Goal: Information Seeking & Learning: Learn about a topic

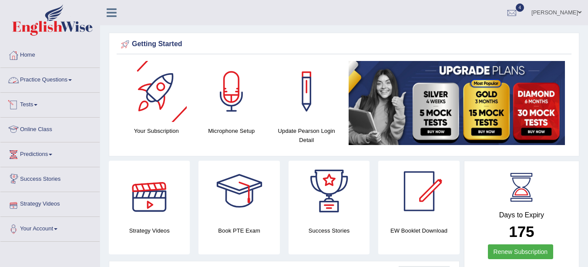
click at [67, 80] on link "Practice Questions" at bounding box center [49, 79] width 99 height 22
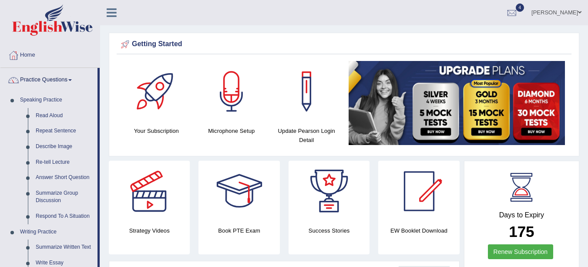
click at [57, 147] on link "Describe Image" at bounding box center [65, 147] width 66 height 16
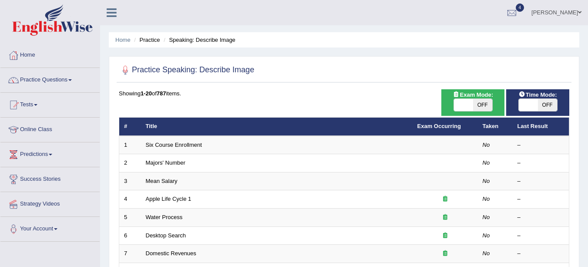
click at [483, 106] on span "OFF" at bounding box center [482, 105] width 19 height 12
checkbox input "true"
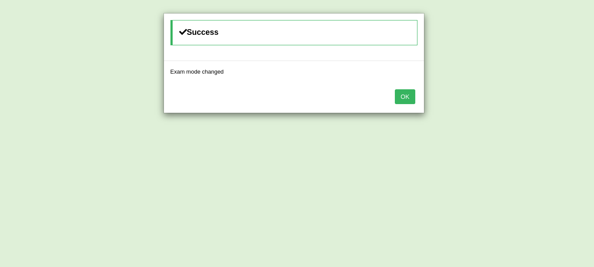
click at [406, 88] on div "OK" at bounding box center [294, 97] width 260 height 30
click at [409, 94] on button "OK" at bounding box center [405, 96] width 20 height 15
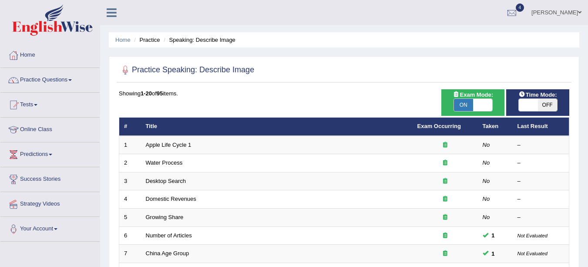
click at [547, 104] on span "OFF" at bounding box center [547, 105] width 19 height 12
checkbox input "true"
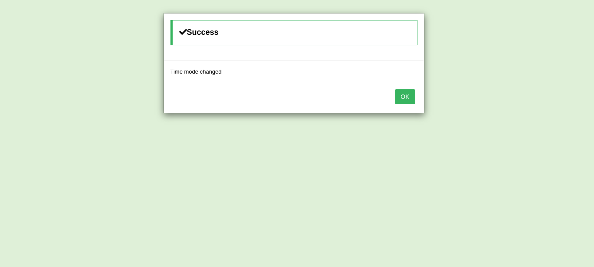
click at [404, 95] on button "OK" at bounding box center [405, 96] width 20 height 15
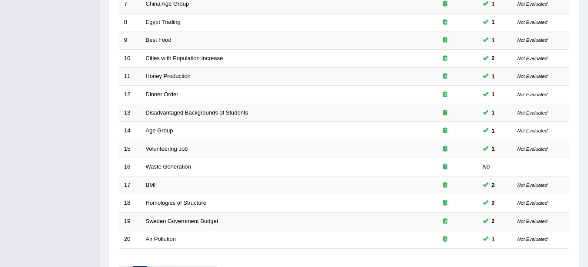
scroll to position [309, 0]
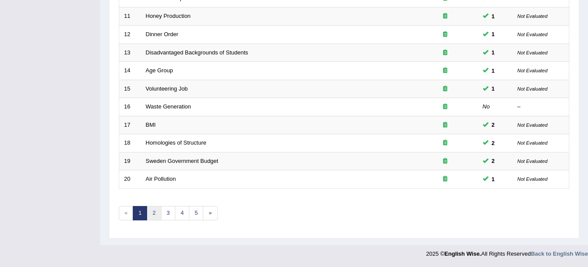
click at [151, 211] on link "2" at bounding box center [154, 213] width 14 height 14
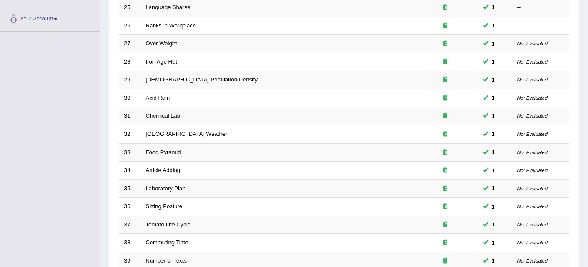
scroll to position [309, 0]
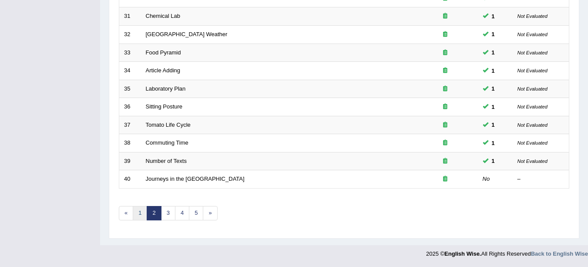
click at [141, 213] on link "1" at bounding box center [140, 213] width 14 height 14
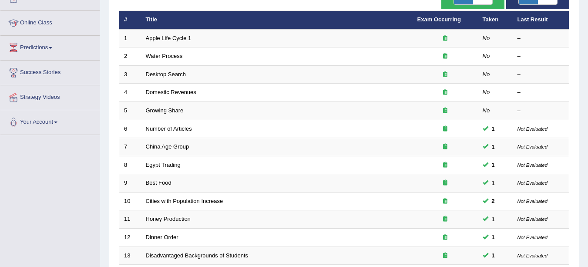
scroll to position [108, 0]
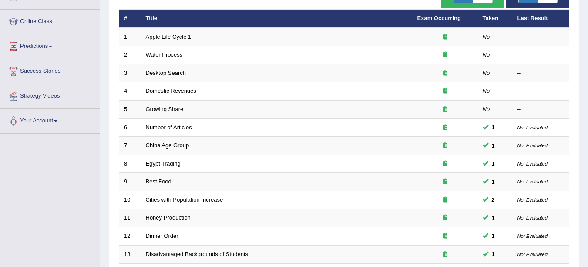
click at [187, 126] on link "Number of Articles" at bounding box center [169, 127] width 46 height 7
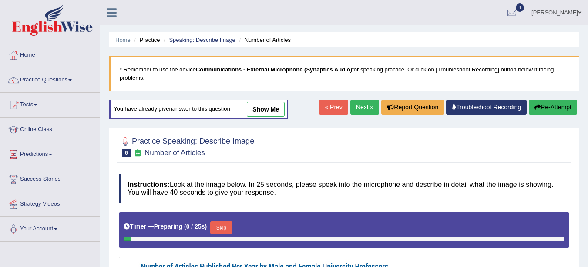
click at [279, 112] on link "show me" at bounding box center [266, 109] width 38 height 15
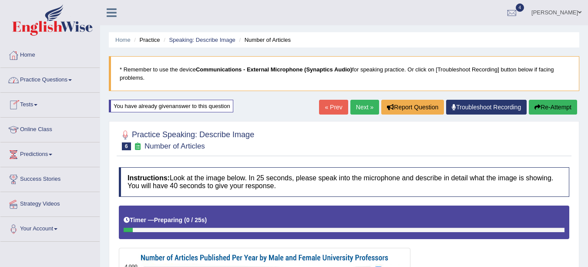
click at [68, 84] on link "Practice Questions" at bounding box center [49, 79] width 99 height 22
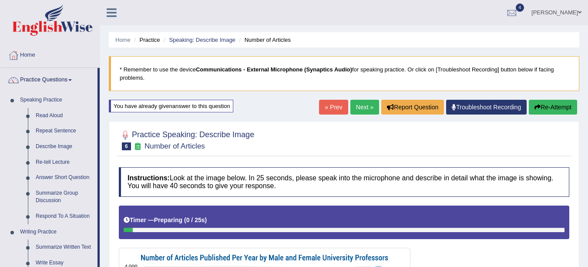
click at [63, 248] on link "Summarize Written Text" at bounding box center [65, 247] width 66 height 16
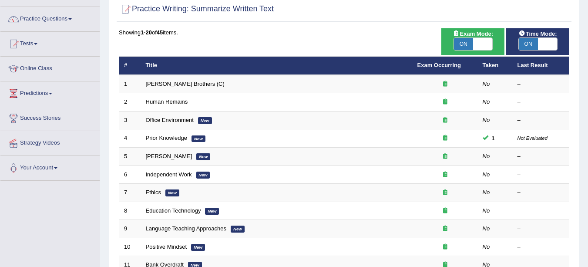
scroll to position [65, 0]
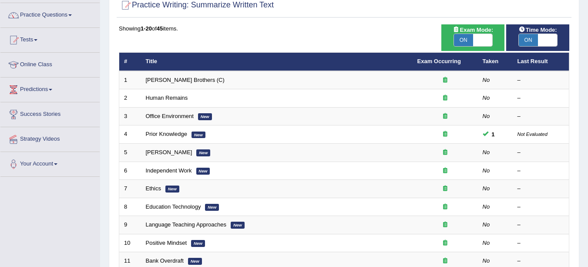
click at [181, 117] on link "Office Environment" at bounding box center [170, 116] width 48 height 7
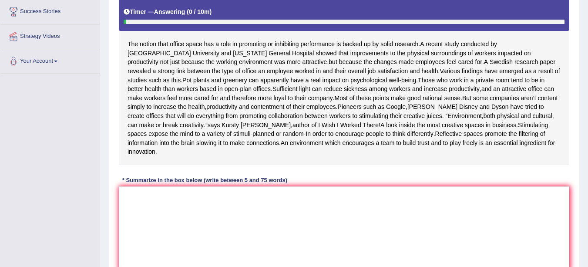
scroll to position [168, 0]
click at [199, 218] on textarea at bounding box center [344, 228] width 450 height 84
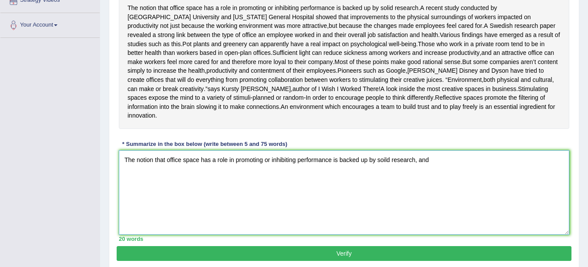
scroll to position [203, 0]
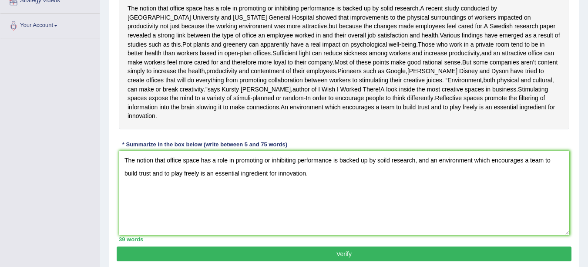
click at [429, 170] on textarea "The notion that office space has a role in promoting or inhibiting performance …" at bounding box center [344, 193] width 450 height 84
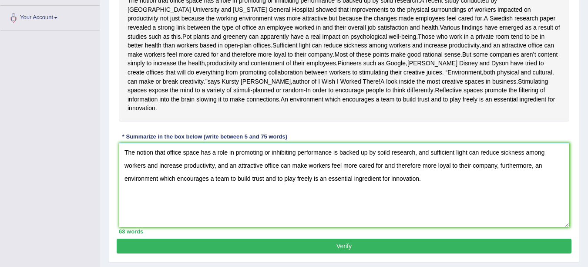
scroll to position [244, 0]
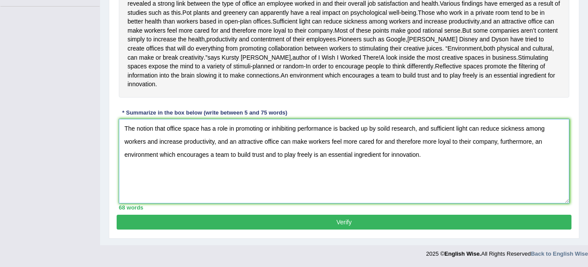
type textarea "The notion that office space has a role in promoting or inhibiting performance …"
click at [480, 225] on button "Verify" at bounding box center [344, 222] width 455 height 15
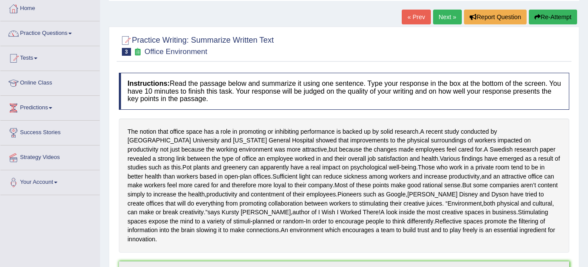
scroll to position [0, 0]
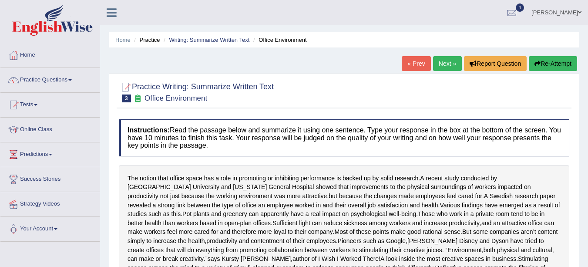
click at [56, 82] on link "Practice Questions" at bounding box center [49, 79] width 99 height 22
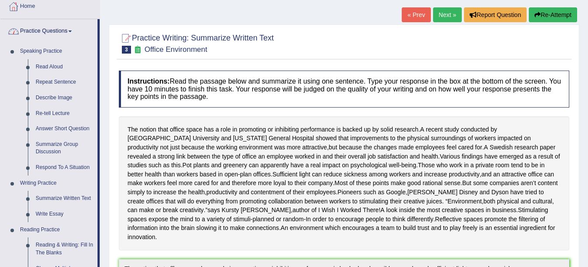
scroll to position [55, 0]
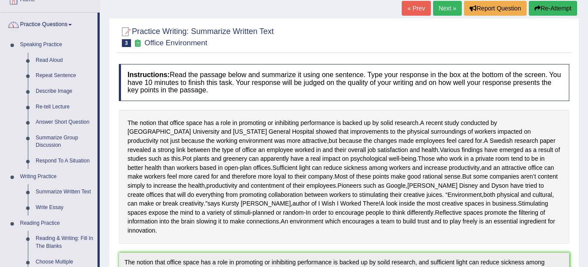
click at [55, 205] on link "Write Essay" at bounding box center [65, 208] width 66 height 16
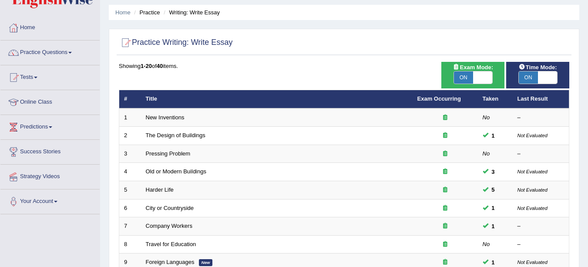
click at [177, 156] on link "Pressing Problem" at bounding box center [168, 153] width 45 height 7
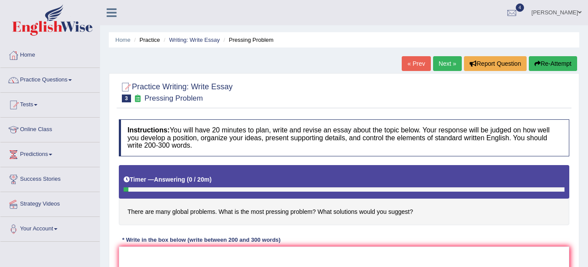
click at [55, 82] on link "Practice Questions" at bounding box center [49, 79] width 99 height 22
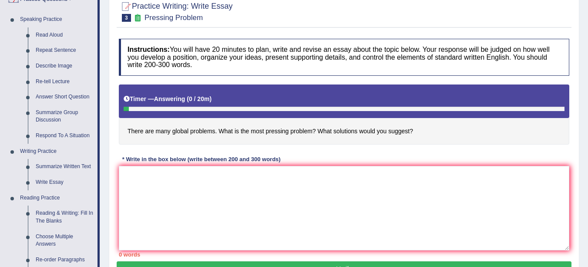
scroll to position [82, 0]
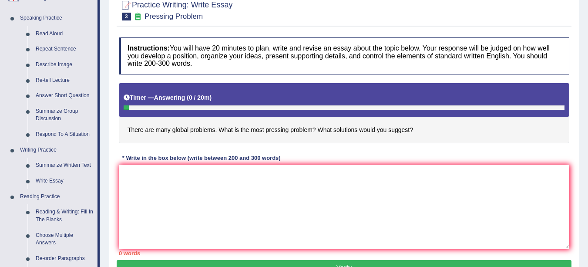
click at [83, 164] on link "Summarize Written Text" at bounding box center [65, 166] width 66 height 16
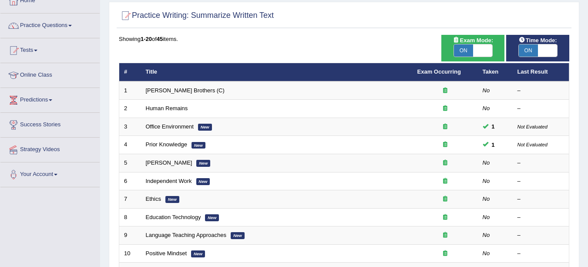
scroll to position [64, 0]
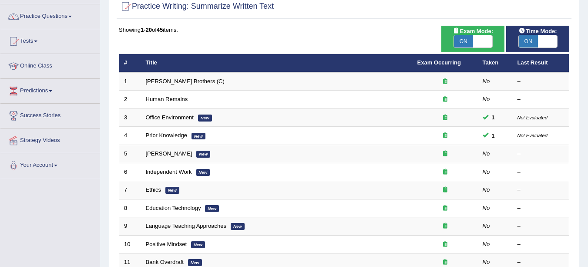
click at [182, 101] on link "Human Remains" at bounding box center [167, 99] width 42 height 7
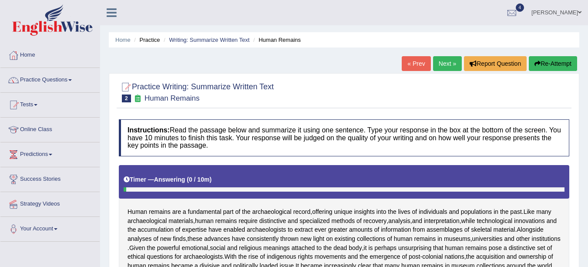
click at [448, 69] on link "Next »" at bounding box center [447, 63] width 29 height 15
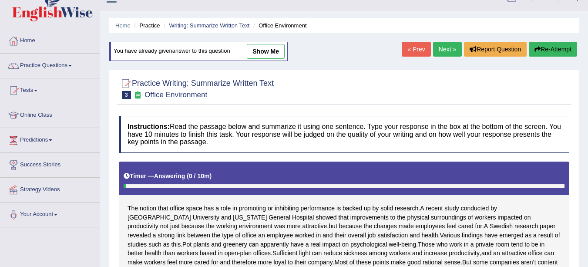
scroll to position [2, 0]
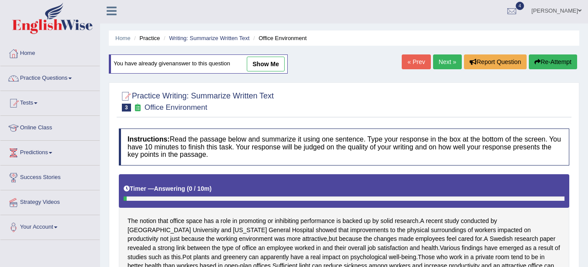
click at [448, 64] on link "Next »" at bounding box center [447, 61] width 29 height 15
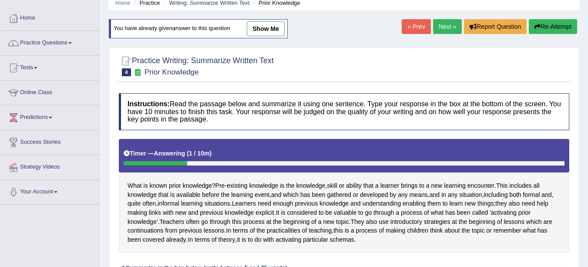
scroll to position [19, 0]
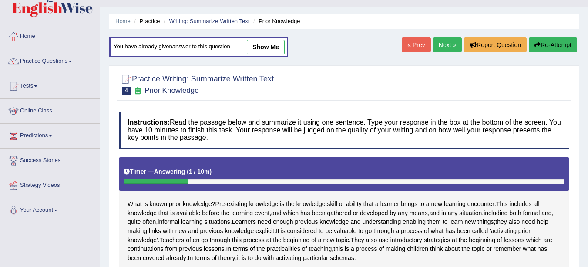
click at [450, 44] on link "Next »" at bounding box center [447, 44] width 29 height 15
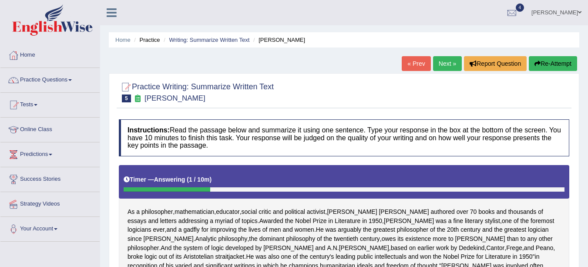
click at [212, 40] on link "Writing: Summarize Written Text" at bounding box center [209, 40] width 81 height 7
click at [209, 92] on h2 "Practice Writing: Summarize Written Text 5 Bertrand Russell" at bounding box center [196, 92] width 155 height 22
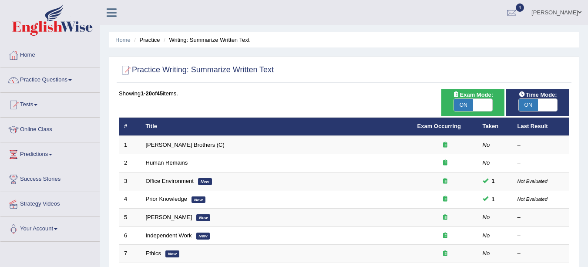
click at [153, 42] on li "Practice" at bounding box center [146, 40] width 28 height 8
click at [72, 80] on span at bounding box center [69, 80] width 3 height 2
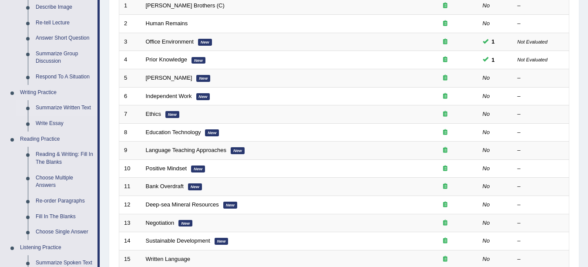
scroll to position [157, 0]
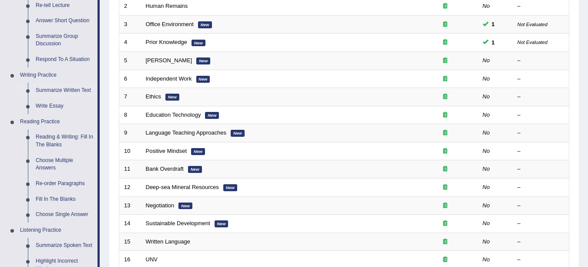
click at [59, 110] on link "Write Essay" at bounding box center [65, 106] width 66 height 16
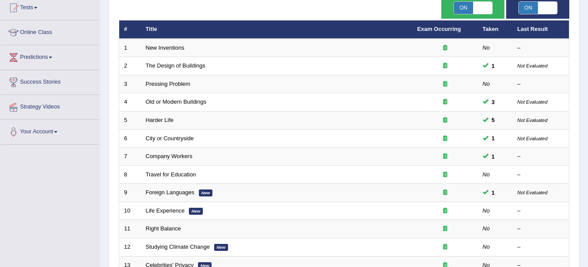
click at [173, 48] on link "New Inventions" at bounding box center [165, 47] width 39 height 7
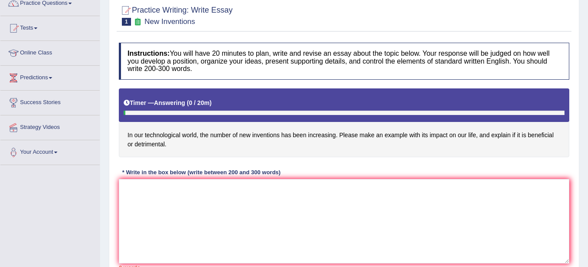
scroll to position [86, 0]
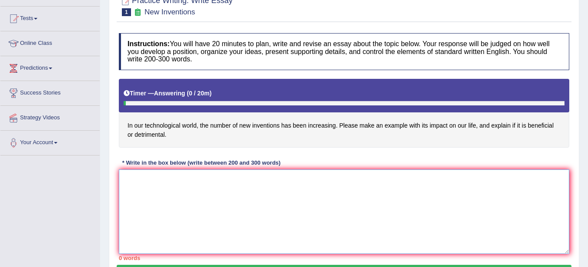
click at [522, 183] on textarea at bounding box center [344, 211] width 450 height 84
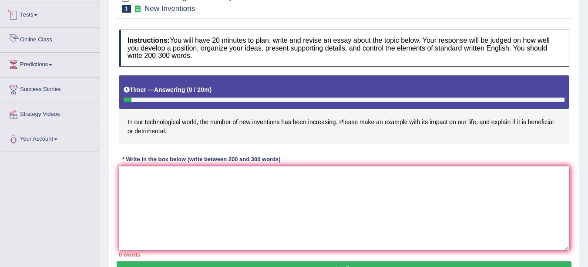
scroll to position [0, 0]
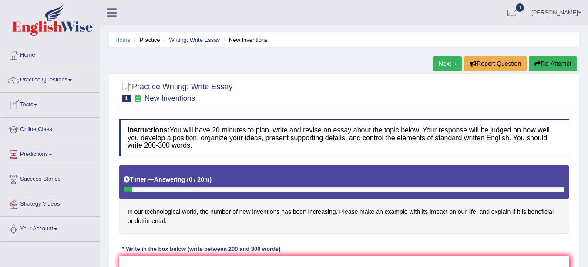
click at [61, 86] on link "Practice Questions" at bounding box center [49, 79] width 99 height 22
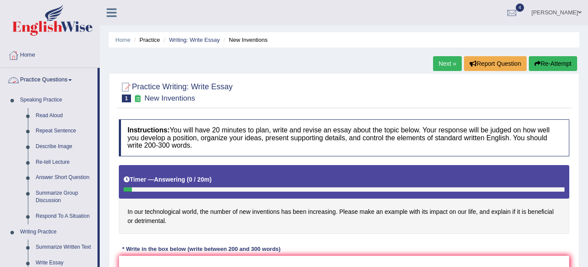
click at [41, 64] on link "Home" at bounding box center [49, 54] width 99 height 22
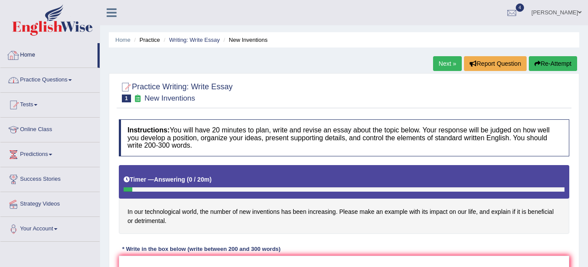
click at [36, 57] on link "Home" at bounding box center [48, 54] width 97 height 22
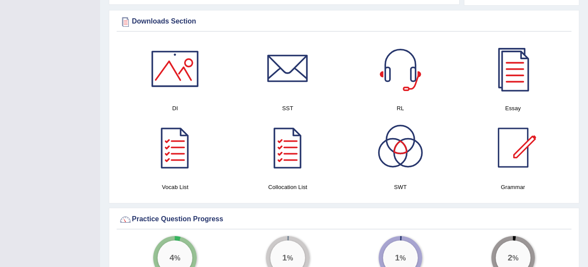
scroll to position [433, 0]
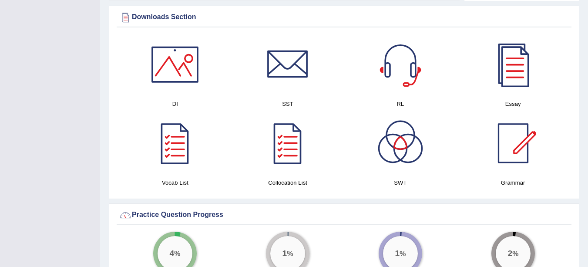
click at [515, 75] on div at bounding box center [513, 64] width 61 height 61
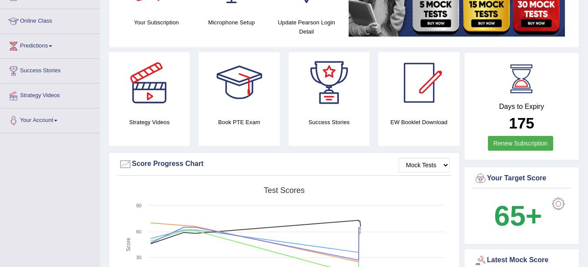
scroll to position [0, 0]
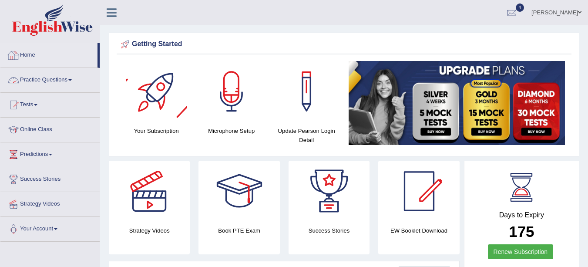
click at [69, 77] on link "Practice Questions" at bounding box center [49, 79] width 99 height 22
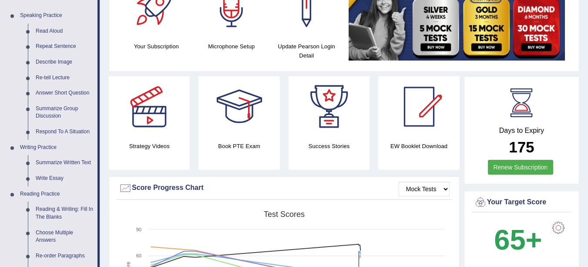
scroll to position [92, 0]
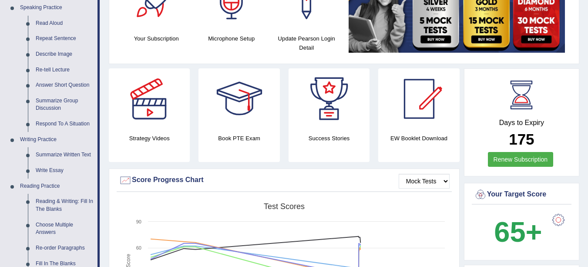
click at [39, 174] on link "Write Essay" at bounding box center [65, 171] width 66 height 16
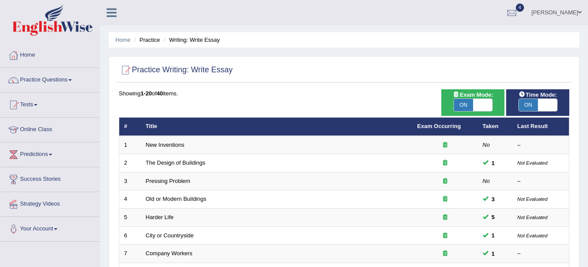
click at [170, 144] on link "New Inventions" at bounding box center [165, 144] width 39 height 7
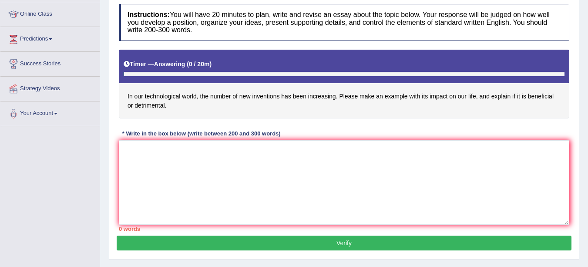
scroll to position [115, 0]
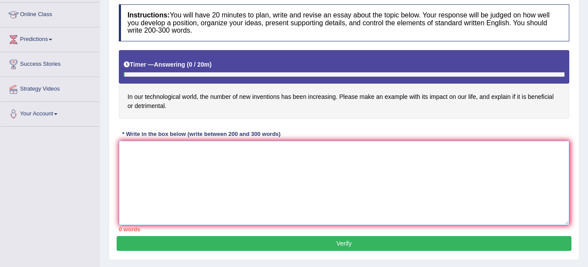
click at [139, 157] on textarea at bounding box center [344, 183] width 450 height 84
paste textarea "The increasing influence of [essay topic] on our lives has ignited numerous dis…"
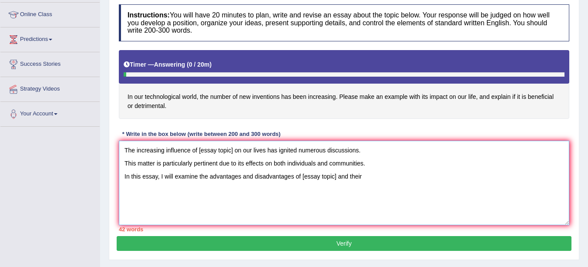
click at [124, 163] on textarea "The increasing influence of [essay topic] on our lives has ignited numerous dis…" at bounding box center [344, 183] width 450 height 84
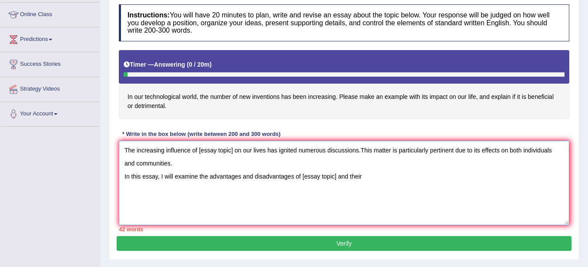
click at [124, 175] on textarea "The increasing influence of [essay topic] on our lives has ignited numerous dis…" at bounding box center [344, 183] width 450 height 84
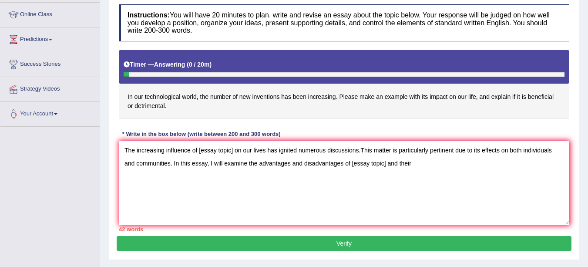
click at [235, 149] on textarea "The increasing influence of [essay topic] on our lives has ignited numerous dis…" at bounding box center [344, 183] width 450 height 84
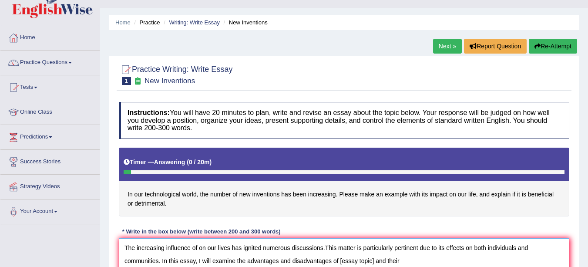
scroll to position [0, 0]
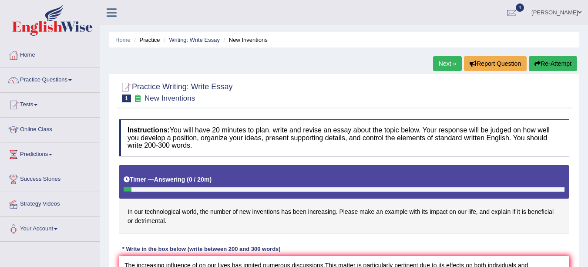
type textarea "The increasing influence of on our lives has ignited numerous discussions.This …"
click at [145, 43] on li "Practice" at bounding box center [146, 40] width 28 height 8
click at [120, 40] on link "Home" at bounding box center [122, 40] width 15 height 7
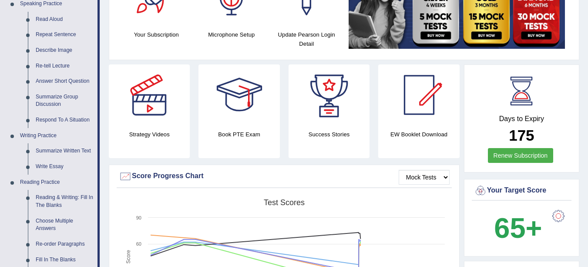
scroll to position [99, 0]
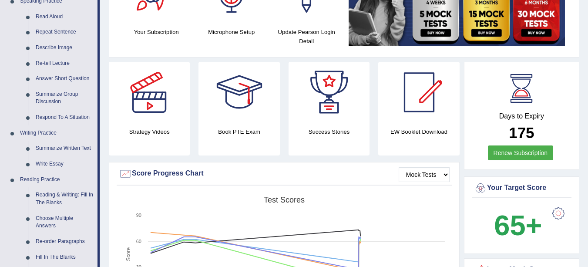
click at [58, 163] on link "Write Essay" at bounding box center [65, 164] width 66 height 16
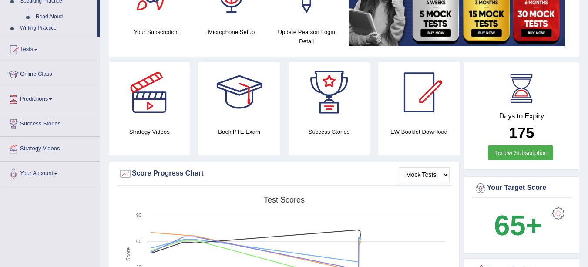
scroll to position [115, 0]
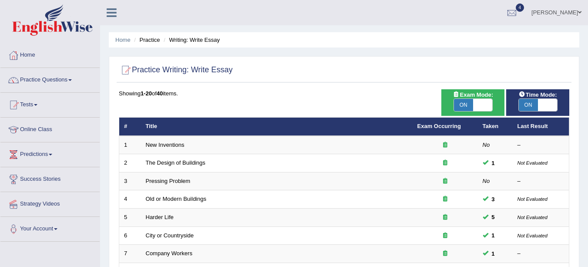
click at [527, 107] on span "ON" at bounding box center [528, 105] width 19 height 12
checkbox input "false"
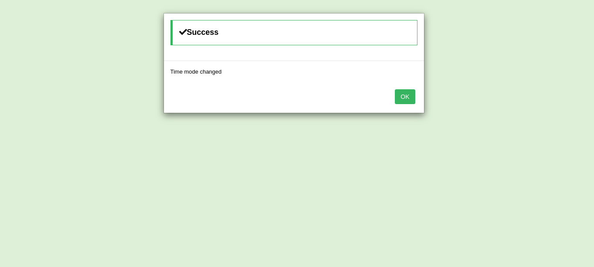
click at [410, 96] on button "OK" at bounding box center [405, 96] width 20 height 15
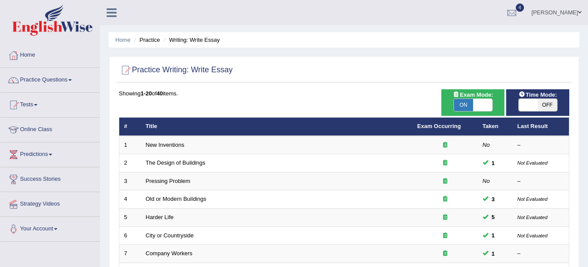
click at [174, 141] on link "New Inventions" at bounding box center [165, 144] width 39 height 7
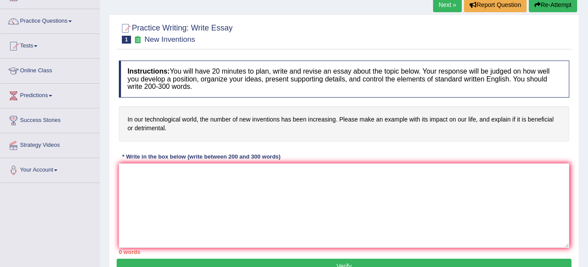
scroll to position [78, 0]
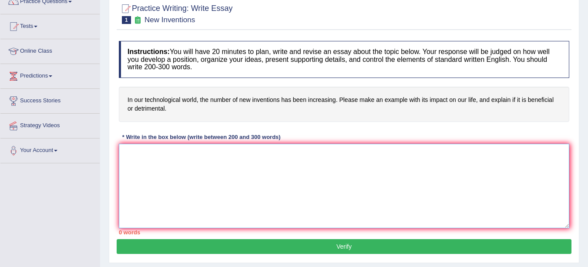
click at [302, 167] on textarea at bounding box center [344, 186] width 450 height 84
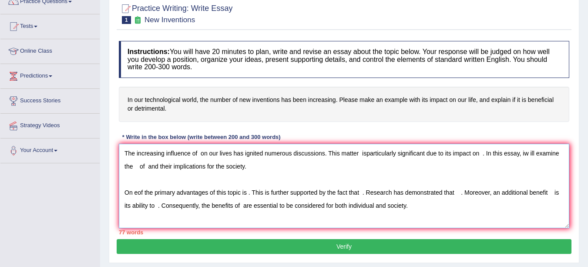
click at [133, 193] on textarea "The increasing influence of on our lives has ignited numerous discussions. This…" at bounding box center [344, 186] width 450 height 84
click at [135, 194] on textarea "The increasing influence of on our lives has ignited numerous discussions. This…" at bounding box center [344, 186] width 450 height 84
click at [432, 204] on textarea "The increasing influence of on our lives has ignited numerous discussions. This…" at bounding box center [344, 186] width 450 height 84
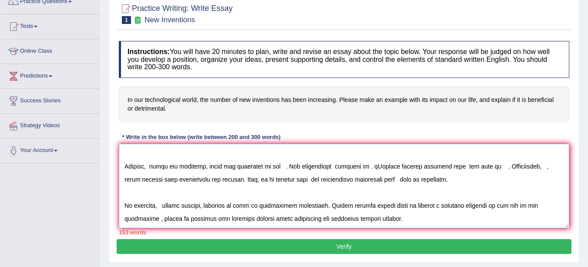
scroll to position [65, 0]
click at [286, 180] on textarea at bounding box center [344, 186] width 450 height 84
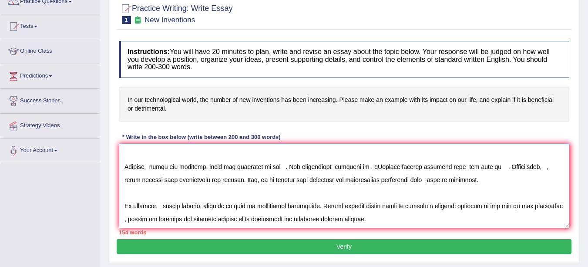
click at [317, 181] on textarea at bounding box center [344, 186] width 450 height 84
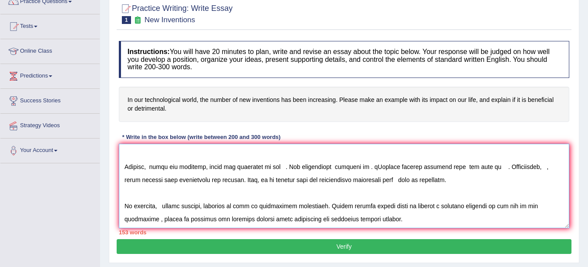
scroll to position [0, 0]
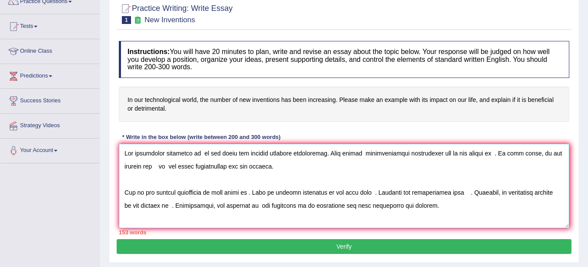
click at [201, 158] on textarea at bounding box center [344, 186] width 450 height 84
click at [199, 152] on textarea at bounding box center [344, 186] width 450 height 84
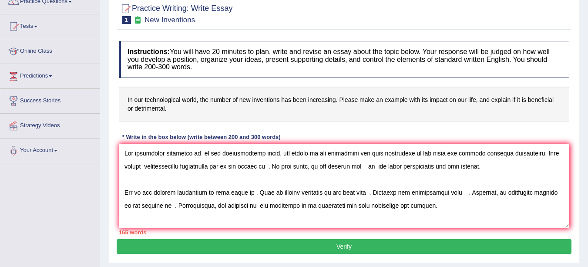
click at [146, 167] on textarea at bounding box center [344, 186] width 450 height 84
click at [143, 166] on textarea at bounding box center [344, 186] width 450 height 84
click at [148, 166] on textarea at bounding box center [344, 186] width 450 height 84
click at [262, 166] on textarea at bounding box center [344, 186] width 450 height 84
click at [287, 167] on textarea at bounding box center [344, 186] width 450 height 84
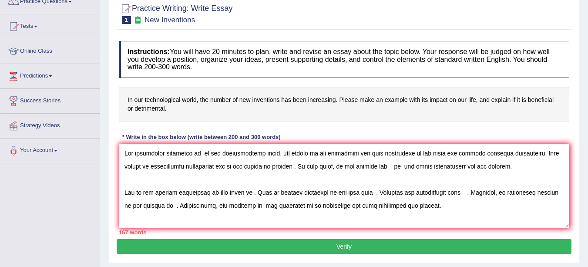
click at [328, 166] on textarea at bounding box center [344, 186] width 450 height 84
click at [333, 166] on textarea at bounding box center [344, 186] width 450 height 84
click at [329, 167] on textarea at bounding box center [344, 186] width 450 height 84
click at [374, 165] on textarea at bounding box center [344, 186] width 450 height 84
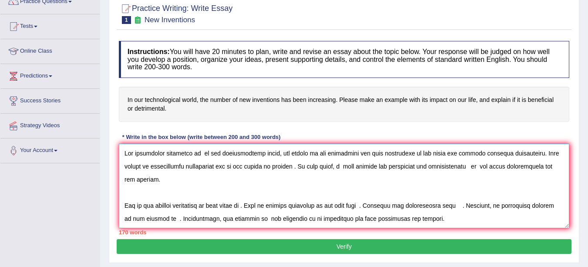
click at [463, 167] on textarea at bounding box center [344, 186] width 450 height 84
click at [468, 165] on textarea at bounding box center [344, 186] width 450 height 84
click at [470, 167] on textarea at bounding box center [344, 186] width 450 height 84
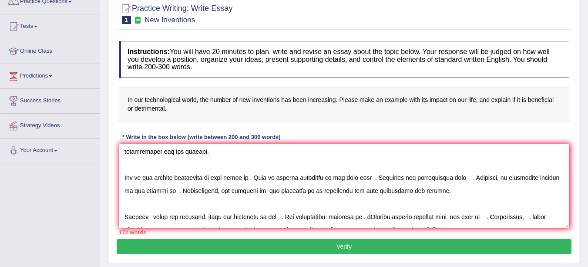
scroll to position [28, 0]
click at [246, 179] on textarea at bounding box center [344, 186] width 450 height 84
click at [246, 181] on textarea at bounding box center [344, 186] width 450 height 84
click at [248, 178] on textarea at bounding box center [344, 186] width 450 height 84
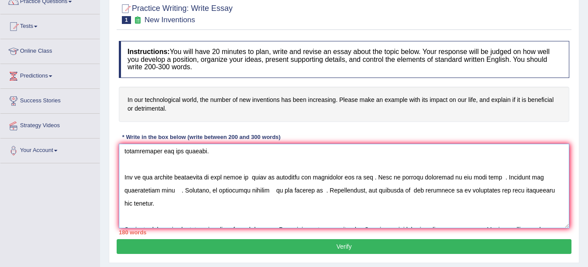
click at [377, 178] on textarea at bounding box center [344, 186] width 450 height 84
click at [375, 178] on textarea at bounding box center [344, 186] width 450 height 84
click at [379, 177] on textarea at bounding box center [344, 186] width 450 height 84
click at [486, 179] on textarea at bounding box center [344, 186] width 450 height 84
click at [244, 190] on textarea at bounding box center [344, 186] width 450 height 84
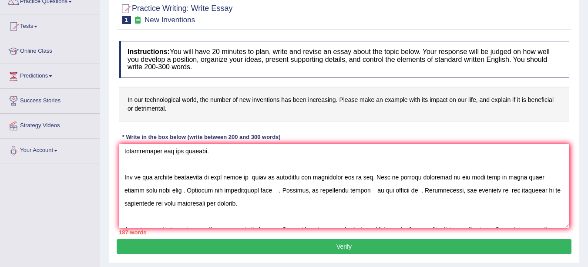
click at [246, 189] on textarea at bounding box center [344, 186] width 450 height 84
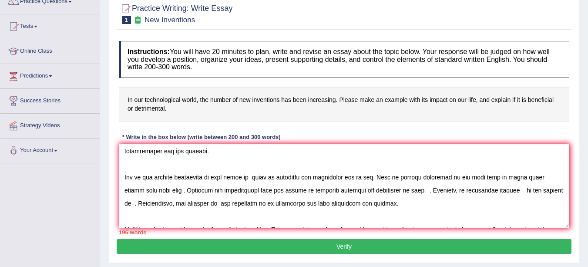
click at [398, 191] on textarea at bounding box center [344, 186] width 450 height 84
click at [384, 191] on textarea at bounding box center [344, 186] width 450 height 84
click at [416, 191] on textarea at bounding box center [344, 186] width 450 height 84
click at [500, 190] on textarea at bounding box center [344, 186] width 450 height 84
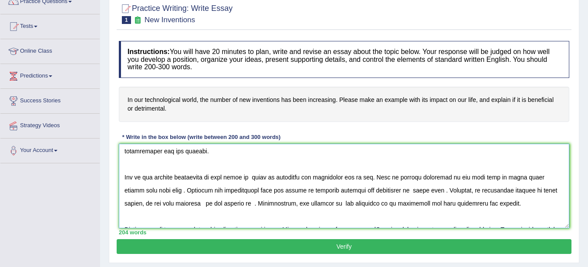
click at [181, 204] on textarea at bounding box center [344, 186] width 450 height 84
click at [246, 204] on textarea at bounding box center [344, 186] width 450 height 84
click at [310, 205] on textarea at bounding box center [344, 186] width 450 height 84
click at [393, 203] on textarea at bounding box center [344, 186] width 450 height 84
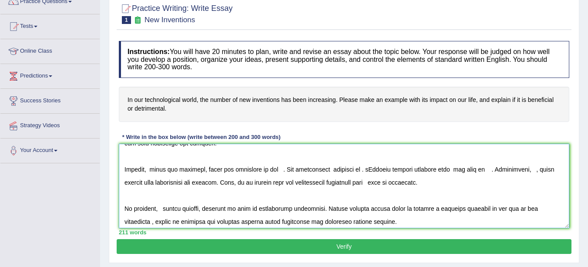
scroll to position [94, 0]
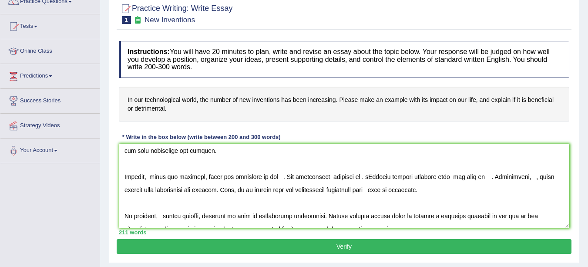
click at [168, 178] on textarea at bounding box center [344, 186] width 450 height 84
click at [287, 177] on textarea at bounding box center [344, 186] width 450 height 84
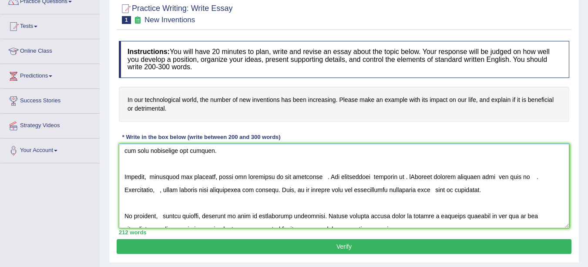
click at [323, 178] on textarea at bounding box center [344, 186] width 450 height 84
click at [400, 177] on textarea at bounding box center [344, 186] width 450 height 84
click at [366, 179] on textarea at bounding box center [344, 186] width 450 height 84
click at [398, 176] on textarea at bounding box center [344, 186] width 450 height 84
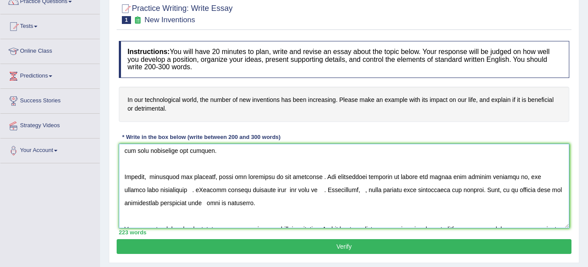
click at [171, 191] on textarea at bounding box center [344, 186] width 450 height 84
click at [178, 191] on textarea at bounding box center [344, 186] width 450 height 84
click at [255, 188] on textarea at bounding box center [344, 186] width 450 height 84
click at [289, 189] on textarea at bounding box center [344, 186] width 450 height 84
click at [319, 190] on textarea at bounding box center [344, 186] width 450 height 84
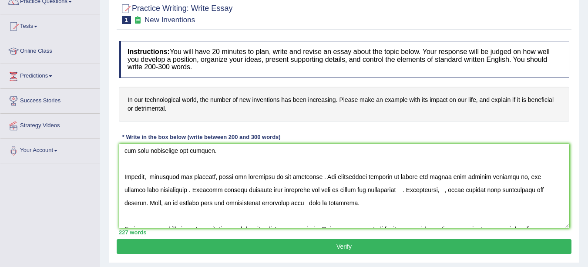
click at [390, 193] on textarea at bounding box center [344, 186] width 450 height 84
click at [423, 194] on textarea at bounding box center [344, 186] width 450 height 84
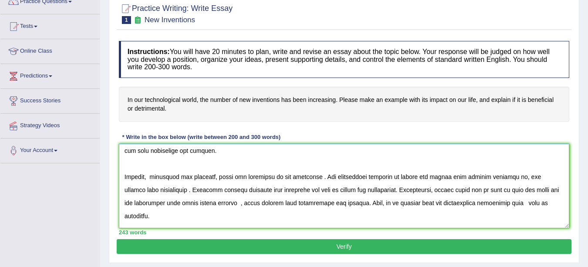
click at [239, 203] on textarea at bounding box center [344, 186] width 450 height 84
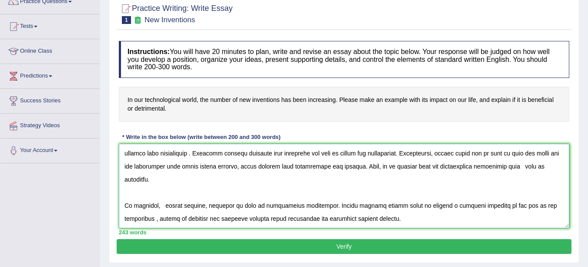
scroll to position [132, 0]
click at [505, 165] on textarea at bounding box center [344, 186] width 450 height 84
click at [162, 193] on textarea at bounding box center [344, 186] width 450 height 84
click at [160, 191] on textarea at bounding box center [344, 186] width 450 height 84
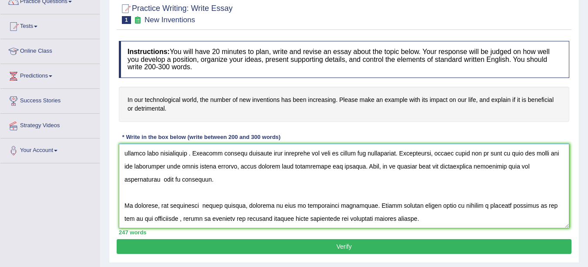
click at [204, 192] on textarea at bounding box center [344, 186] width 450 height 84
click at [243, 192] on textarea at bounding box center [344, 186] width 450 height 84
click at [517, 217] on textarea at bounding box center [344, 186] width 450 height 84
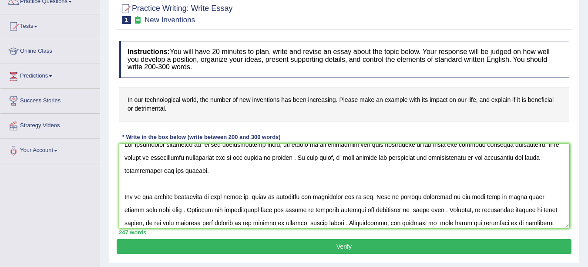
scroll to position [0, 0]
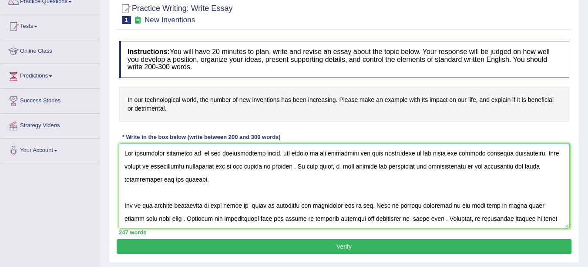
click at [201, 154] on textarea at bounding box center [344, 186] width 450 height 84
click at [263, 167] on textarea at bounding box center [344, 186] width 450 height 84
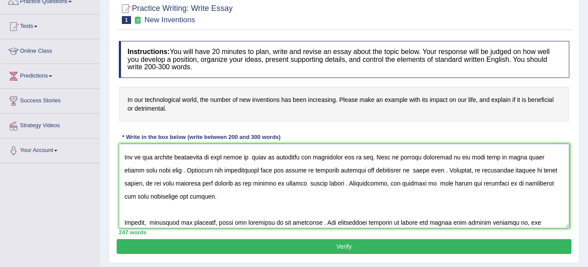
scroll to position [50, 0]
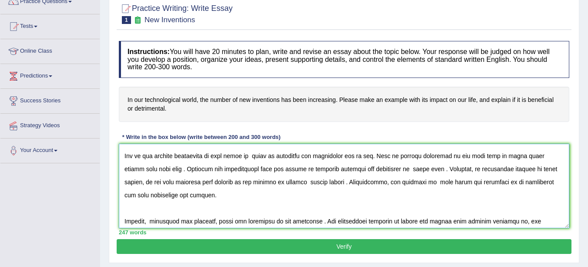
click at [249, 156] on textarea at bounding box center [344, 186] width 450 height 84
click at [396, 169] on textarea at bounding box center [344, 186] width 450 height 84
click at [532, 171] on textarea at bounding box center [344, 186] width 450 height 84
click at [279, 181] on textarea at bounding box center [344, 186] width 450 height 84
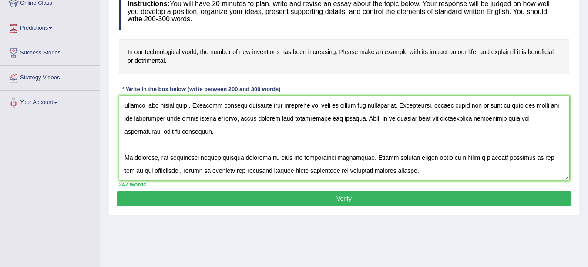
scroll to position [130, 0]
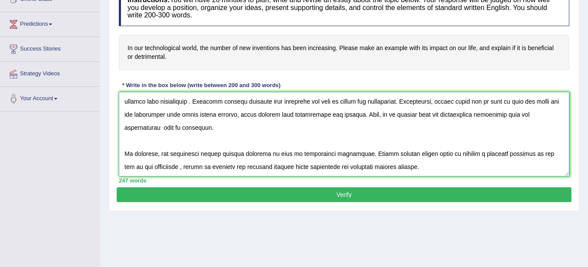
type textarea "The increasing influence of in our technological world, the number of new inven…"
click at [458, 195] on button "Verify" at bounding box center [344, 194] width 455 height 15
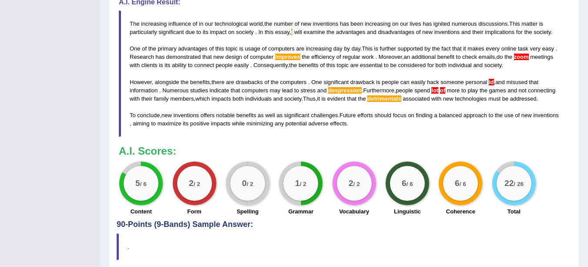
scroll to position [309, 0]
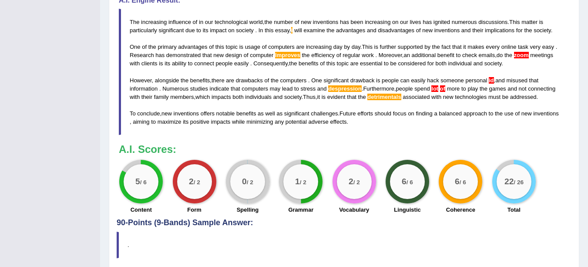
click at [526, 53] on span "zoom" at bounding box center [521, 55] width 15 height 7
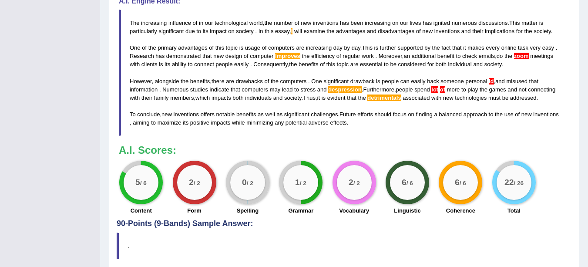
scroll to position [310, 0]
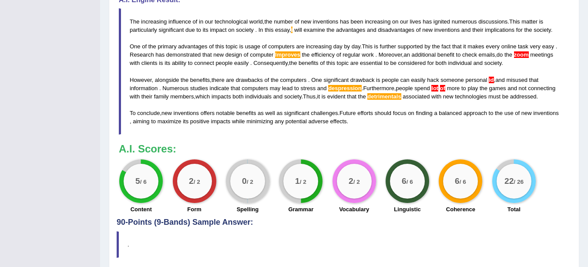
click at [290, 54] on span "lmproves" at bounding box center [287, 54] width 25 height 7
click at [387, 97] on span "detrimentals" at bounding box center [384, 96] width 34 height 7
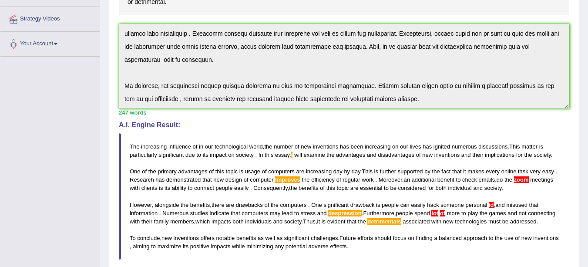
scroll to position [189, 0]
click at [494, 181] on span "emails" at bounding box center [487, 179] width 17 height 7
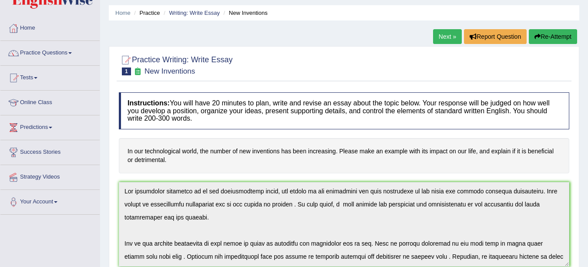
scroll to position [0, 0]
click at [445, 35] on link "Next »" at bounding box center [447, 36] width 29 height 15
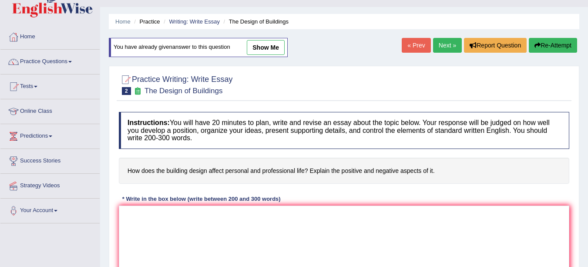
scroll to position [9, 0]
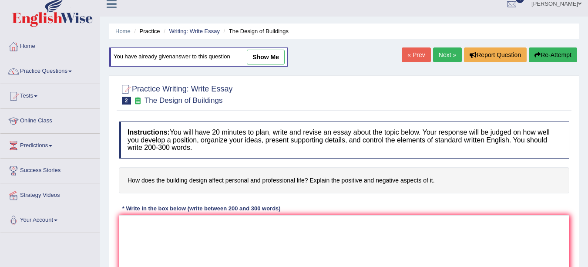
click at [447, 56] on link "Next »" at bounding box center [447, 54] width 29 height 15
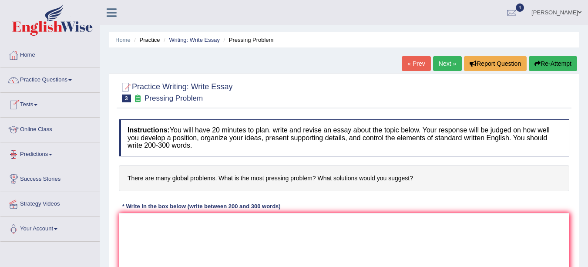
click at [59, 77] on link "Practice Questions" at bounding box center [49, 79] width 99 height 22
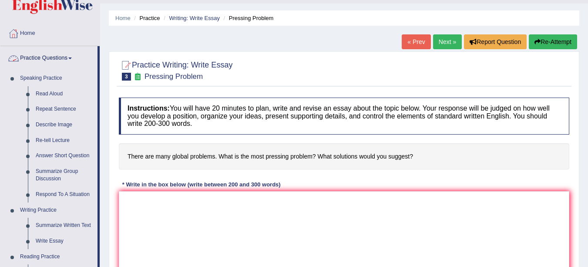
scroll to position [82, 0]
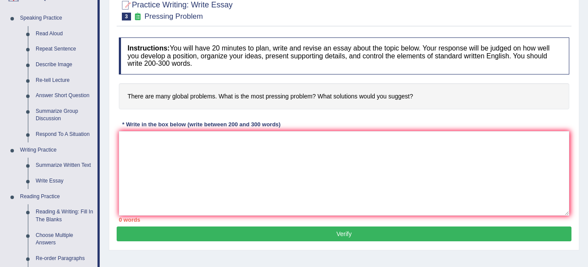
click at [62, 82] on link "Re-tell Lecture" at bounding box center [65, 81] width 66 height 16
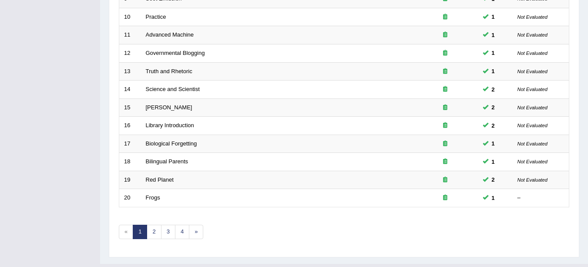
scroll to position [297, 0]
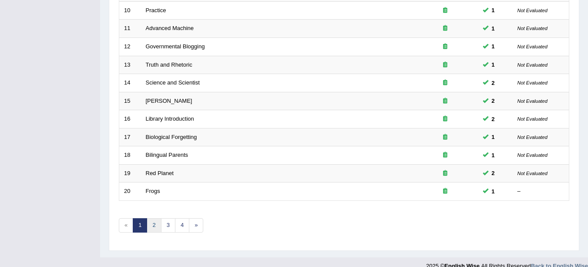
click at [155, 226] on link "2" at bounding box center [154, 225] width 14 height 14
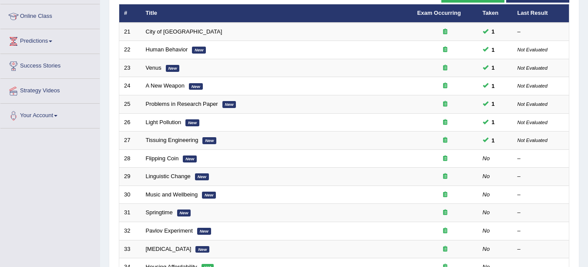
click at [171, 122] on link "Light Pollution" at bounding box center [164, 122] width 36 height 7
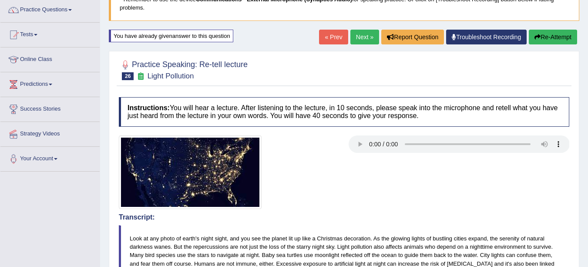
scroll to position [47, 0]
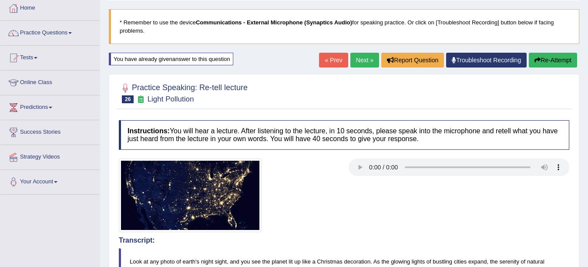
click at [332, 60] on link "« Prev" at bounding box center [333, 60] width 29 height 15
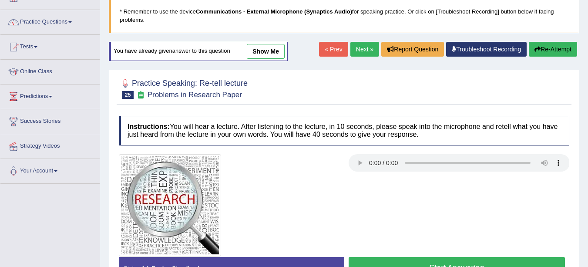
scroll to position [58, 0]
click at [270, 57] on link "show me" at bounding box center [266, 51] width 38 height 15
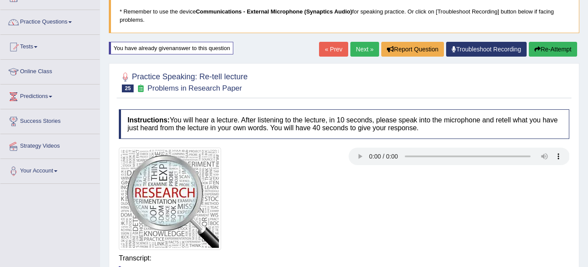
click at [264, 45] on div "Home Practice Speaking: Re-tell lecture Problems in Research Paper * Remember t…" at bounding box center [344, 270] width 488 height 656
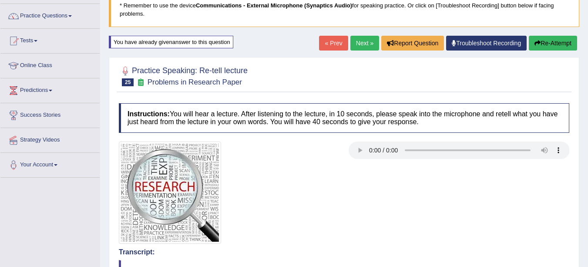
scroll to position [63, 0]
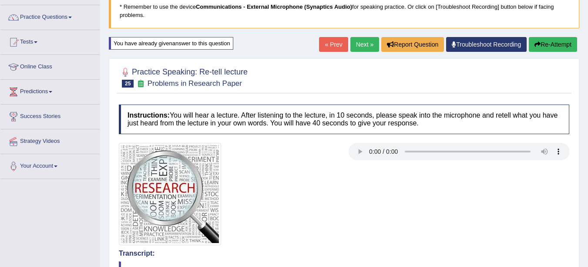
click at [332, 44] on link "« Prev" at bounding box center [333, 44] width 29 height 15
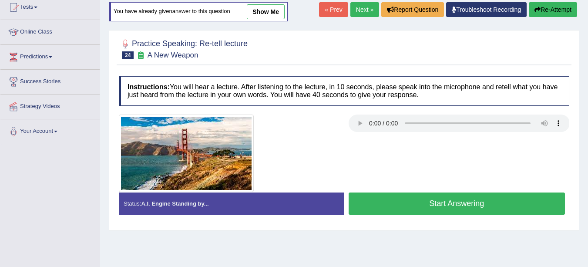
scroll to position [87, 0]
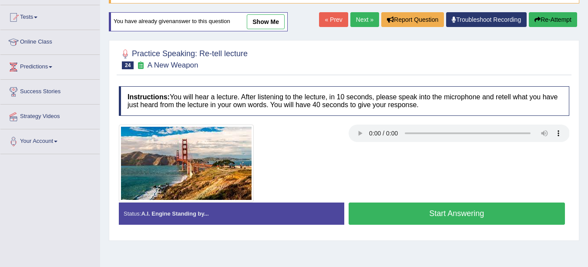
click at [268, 22] on link "show me" at bounding box center [266, 21] width 38 height 15
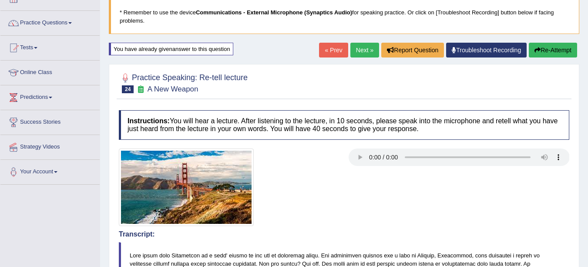
scroll to position [52, 0]
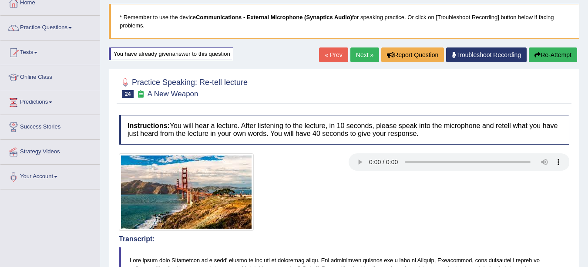
click at [329, 55] on link "« Prev" at bounding box center [333, 54] width 29 height 15
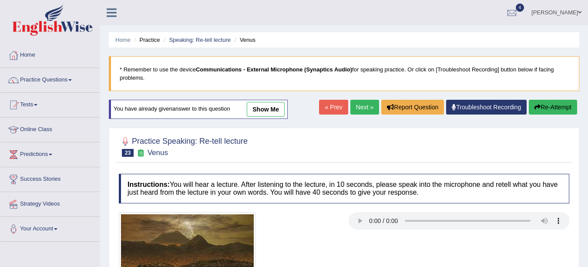
scroll to position [35, 0]
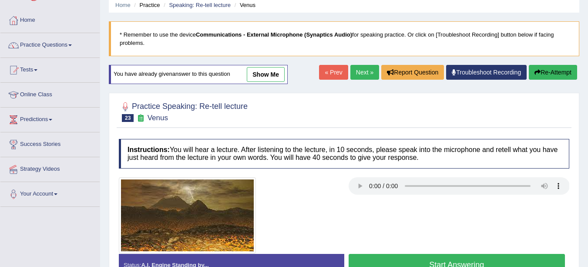
click at [273, 81] on link "show me" at bounding box center [266, 74] width 38 height 15
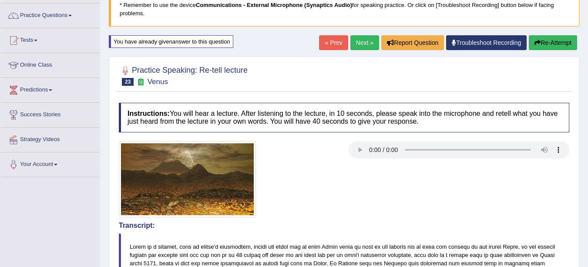
scroll to position [0, 0]
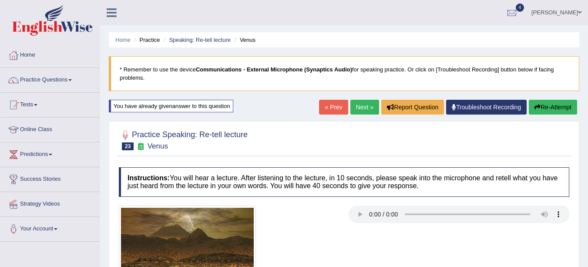
click at [326, 109] on link "« Prev" at bounding box center [333, 107] width 29 height 15
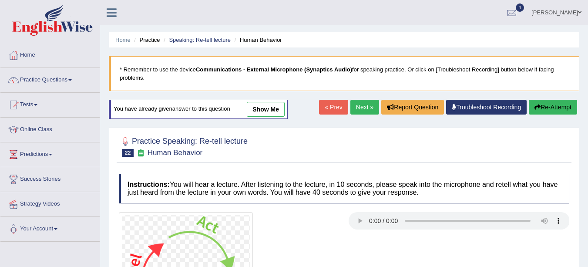
click at [269, 102] on link "show me" at bounding box center [266, 109] width 38 height 15
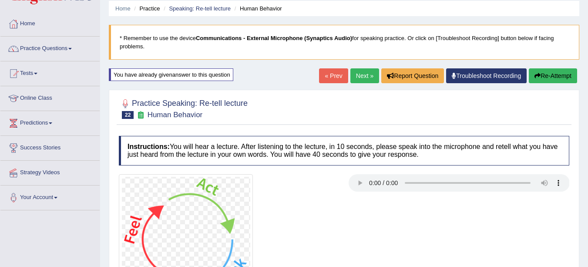
scroll to position [28, 0]
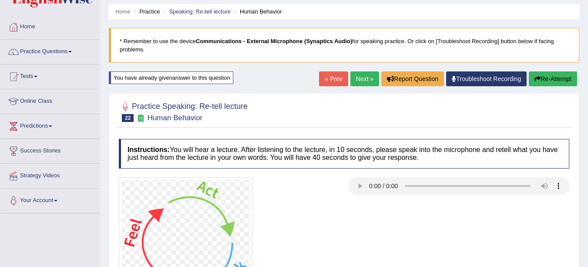
click at [338, 75] on link "« Prev" at bounding box center [333, 78] width 29 height 15
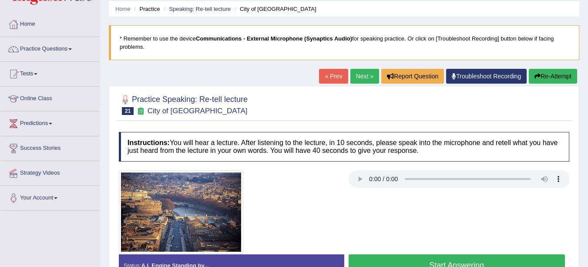
scroll to position [27, 0]
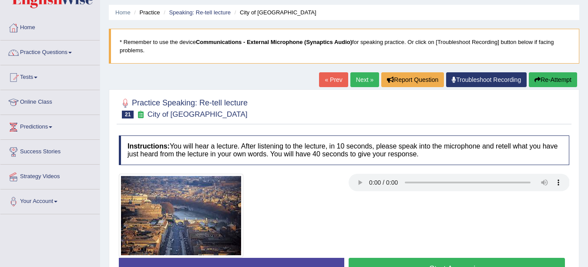
click at [330, 85] on link "« Prev" at bounding box center [333, 79] width 29 height 15
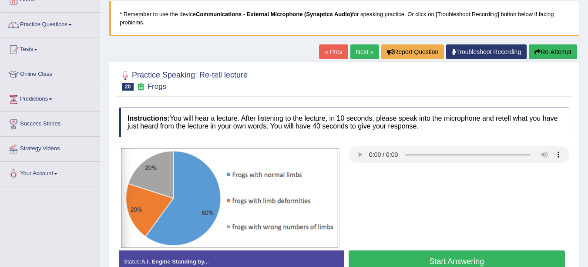
click at [327, 58] on link "« Prev" at bounding box center [333, 51] width 29 height 15
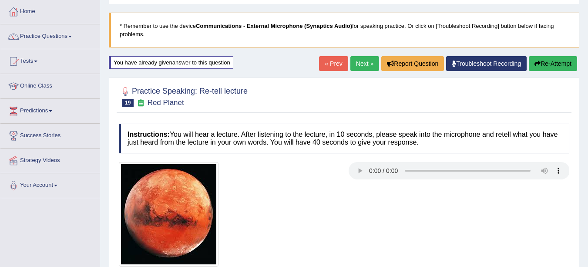
scroll to position [39, 0]
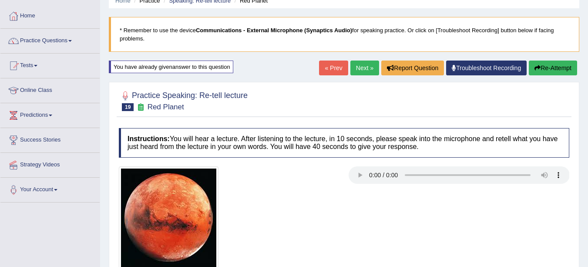
click at [328, 69] on link "« Prev" at bounding box center [333, 67] width 29 height 15
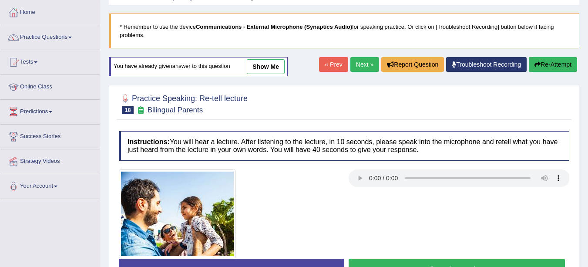
click at [266, 65] on link "show me" at bounding box center [266, 66] width 38 height 15
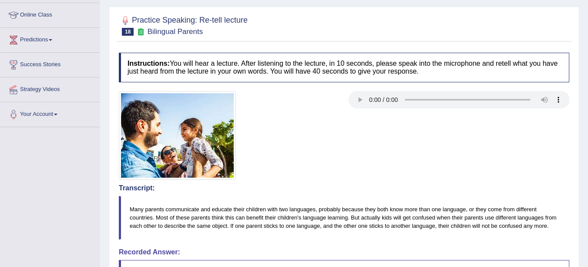
scroll to position [110, 0]
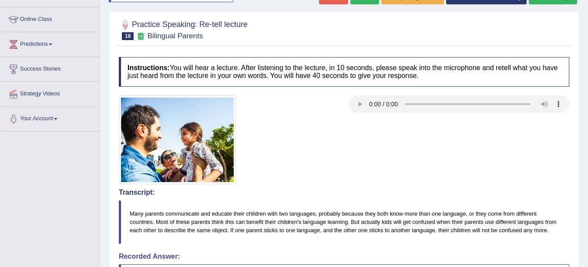
click at [498, 192] on h4 "Transcript:" at bounding box center [344, 192] width 450 height 8
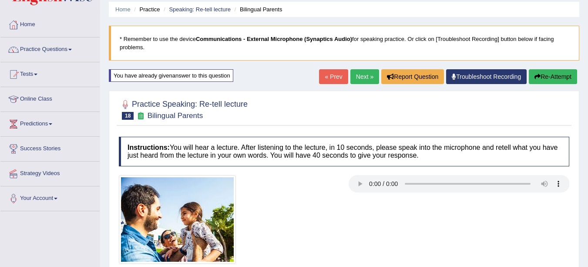
scroll to position [0, 0]
